Goal: Task Accomplishment & Management: Use online tool/utility

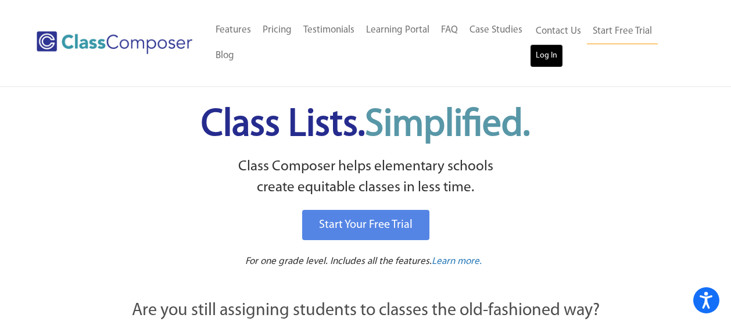
click at [544, 61] on link "Log In" at bounding box center [546, 55] width 33 height 23
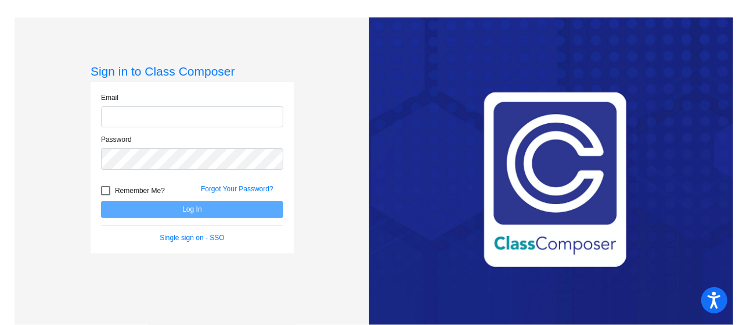
type input "lindsay.rios@asd20.org"
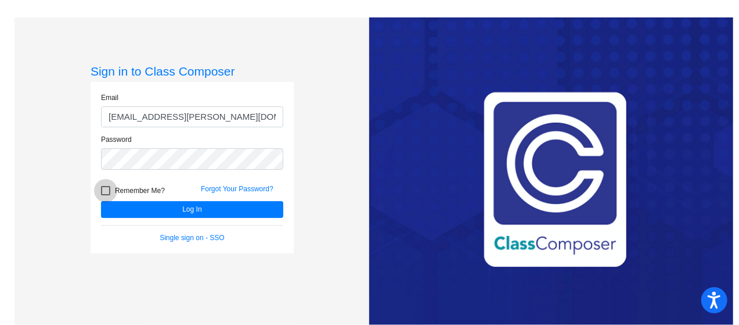
click at [102, 188] on div at bounding box center [105, 190] width 9 height 9
click at [105, 195] on input "Remember Me?" at bounding box center [105, 195] width 1 height 1
checkbox input "true"
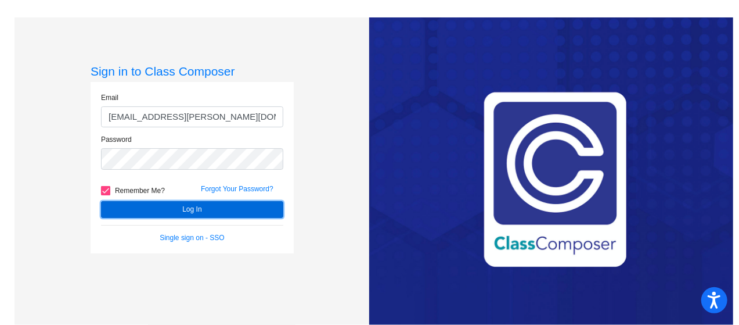
click at [163, 207] on button "Log In" at bounding box center [192, 209] width 182 height 17
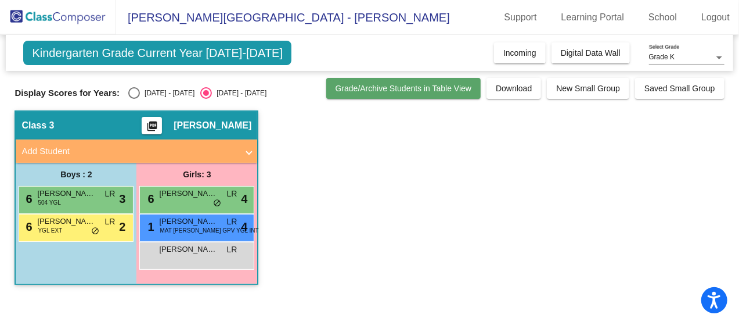
click at [447, 88] on span "Grade/Archive Students in Table View" at bounding box center [404, 88] width 137 height 9
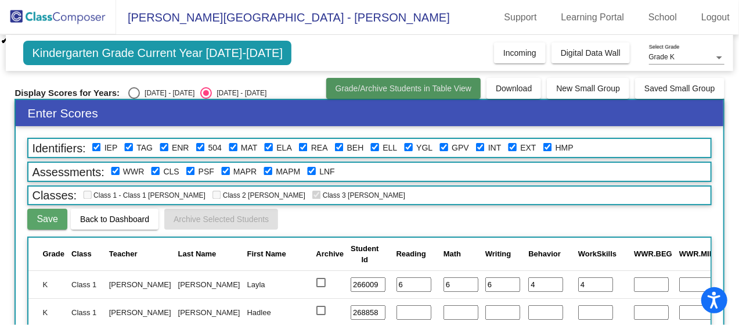
click at [447, 88] on span "Grade/Archive Students in Table View" at bounding box center [404, 88] width 137 height 9
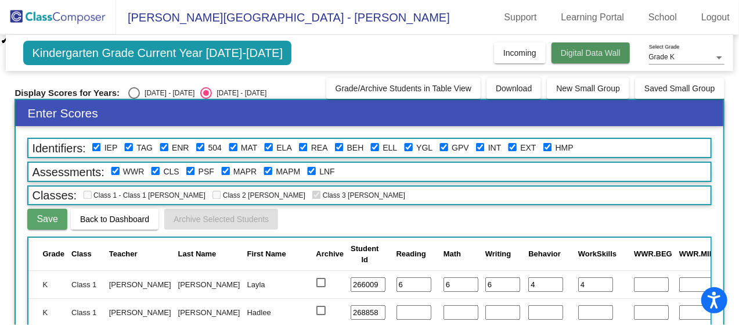
click at [590, 52] on span "Digital Data Wall" at bounding box center [591, 52] width 60 height 9
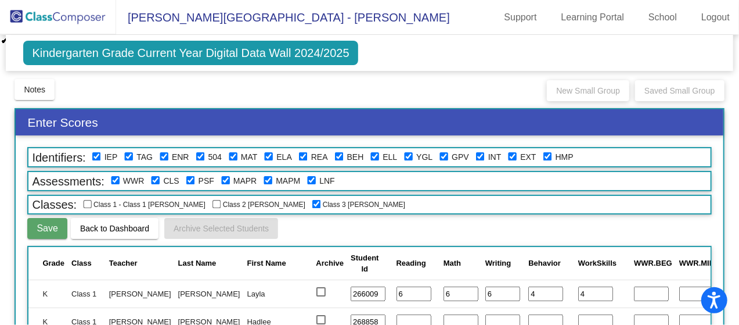
click at [29, 10] on img at bounding box center [58, 17] width 116 height 34
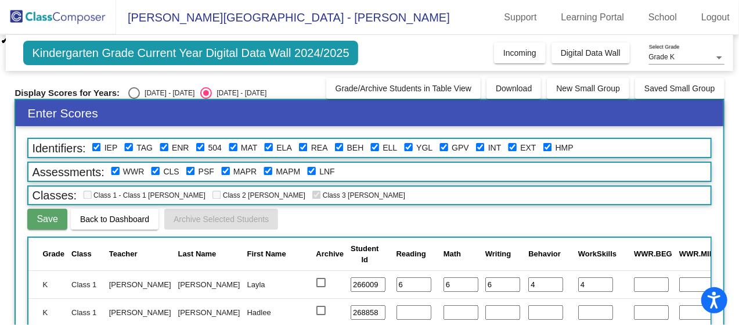
click at [19, 20] on img at bounding box center [58, 17] width 116 height 34
click at [15, 26] on img at bounding box center [58, 17] width 116 height 34
click at [173, 18] on span "Douglass Valley Elementary - Lindsay" at bounding box center [283, 17] width 334 height 19
click at [514, 48] on span "Incoming" at bounding box center [520, 52] width 33 height 9
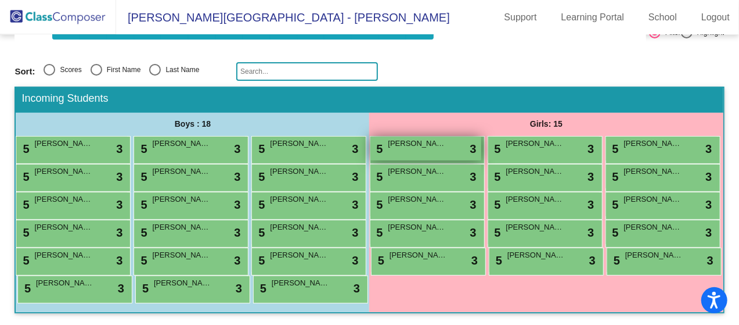
scroll to position [194, 0]
